Goal: Navigation & Orientation: Understand site structure

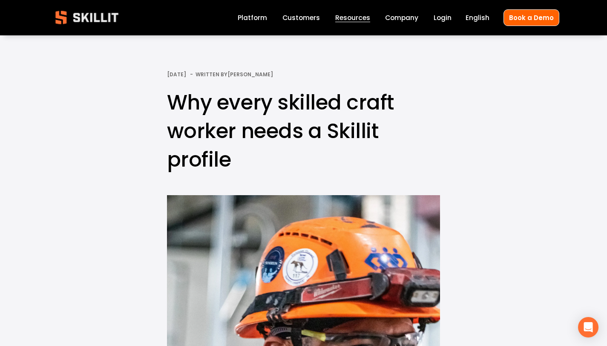
click at [307, 18] on link "Customers" at bounding box center [300, 17] width 37 height 11
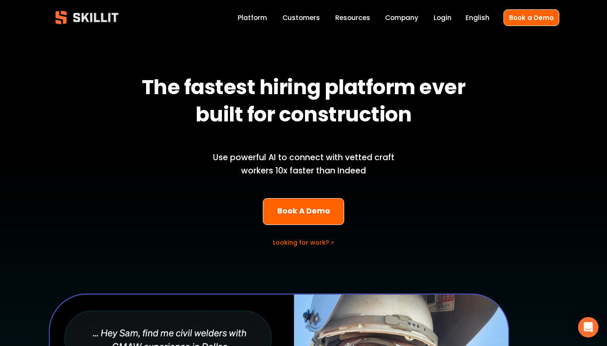
click at [261, 21] on link "Platform" at bounding box center [252, 17] width 29 height 11
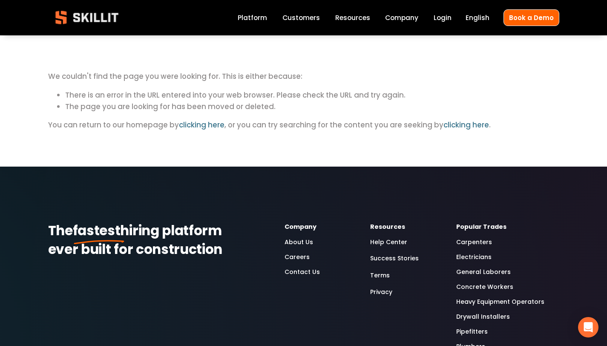
click at [387, 109] on li "The page you are looking for has been moved or deleted." at bounding box center [312, 106] width 494 height 11
click at [304, 22] on link "Customers" at bounding box center [300, 17] width 37 height 11
